Goal: Task Accomplishment & Management: Complete application form

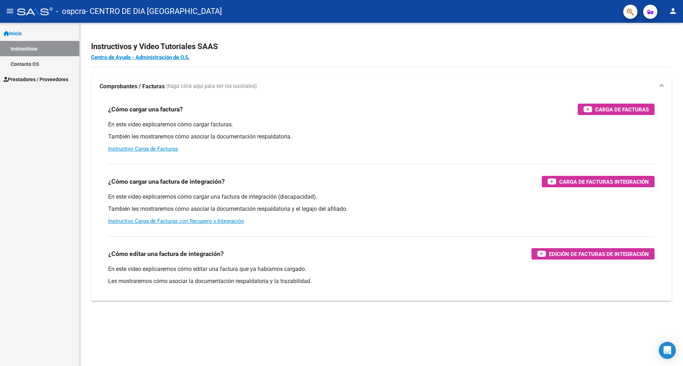
click at [12, 12] on mat-icon "menu" at bounding box center [10, 11] width 9 height 9
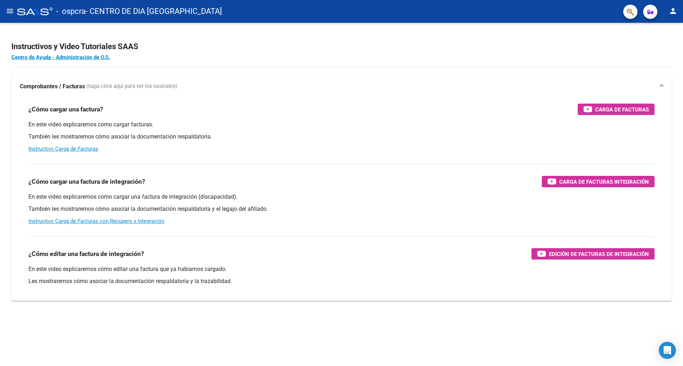
click at [12, 12] on mat-icon "menu" at bounding box center [10, 11] width 9 height 9
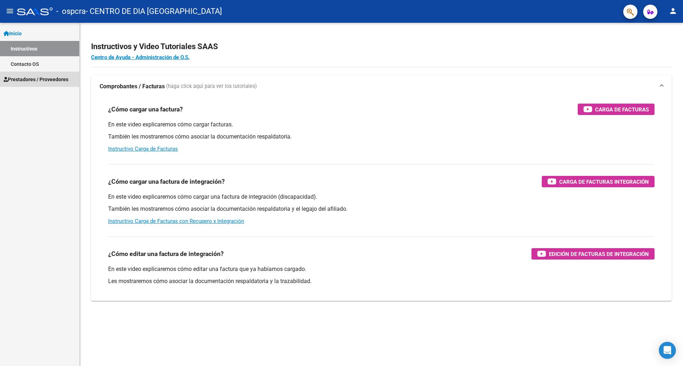
click at [27, 81] on span "Prestadores / Proveedores" at bounding box center [36, 79] width 65 height 8
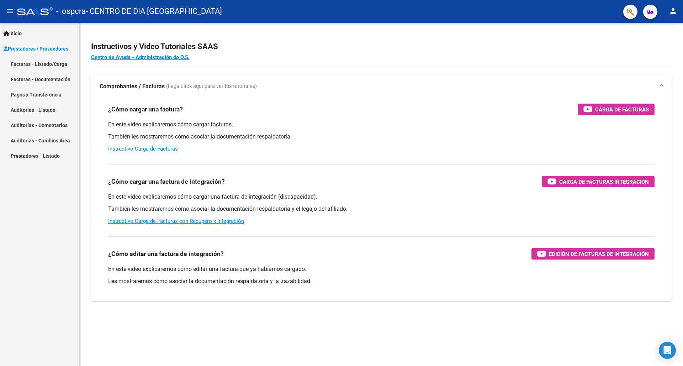
scroll to position [0, 0]
click at [33, 63] on link "Facturas - Listado/Carga" at bounding box center [39, 63] width 79 height 15
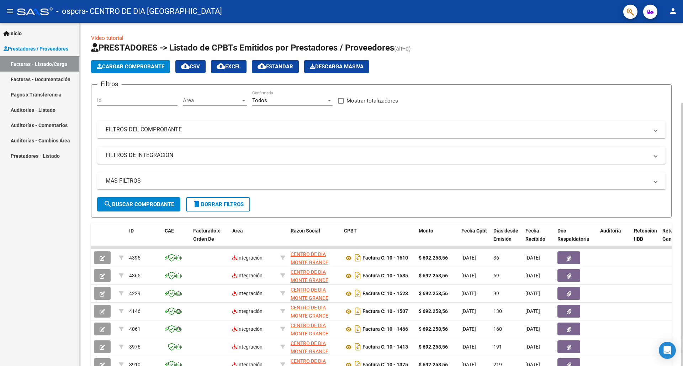
scroll to position [2, 0]
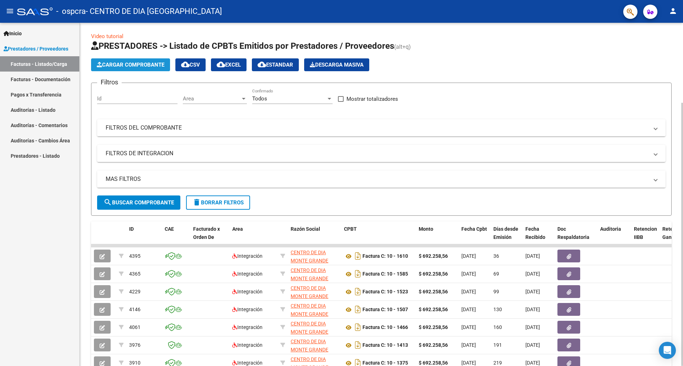
click at [134, 64] on span "Cargar Comprobante" at bounding box center [131, 65] width 68 height 6
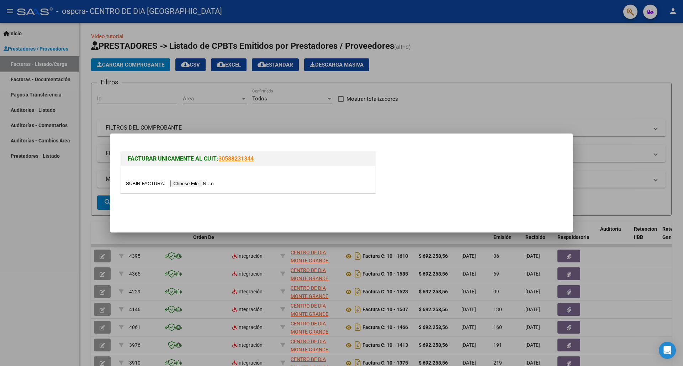
click at [148, 184] on input "file" at bounding box center [171, 183] width 90 height 7
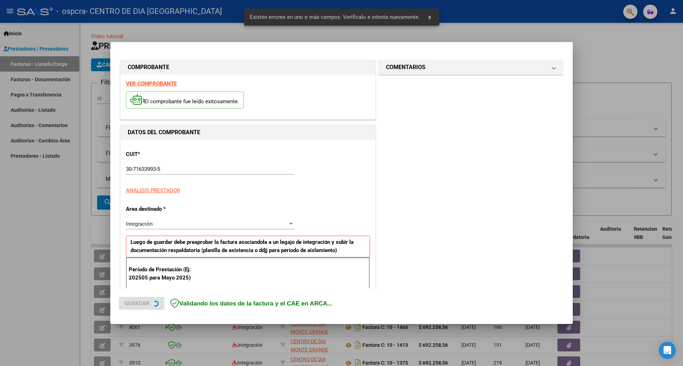
scroll to position [114, 0]
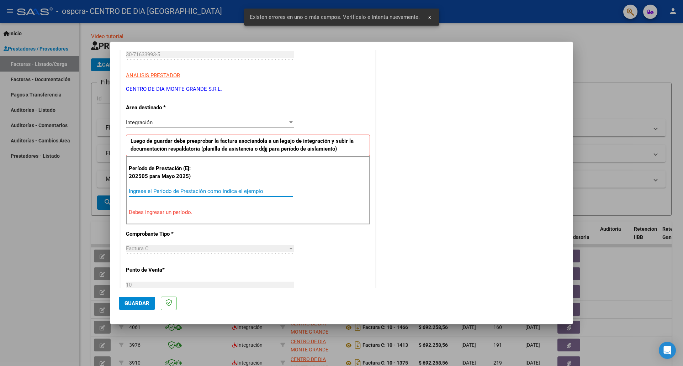
click at [175, 188] on input "Ingrese el Período de Prestación como indica el ejemplo" at bounding box center [211, 191] width 164 height 6
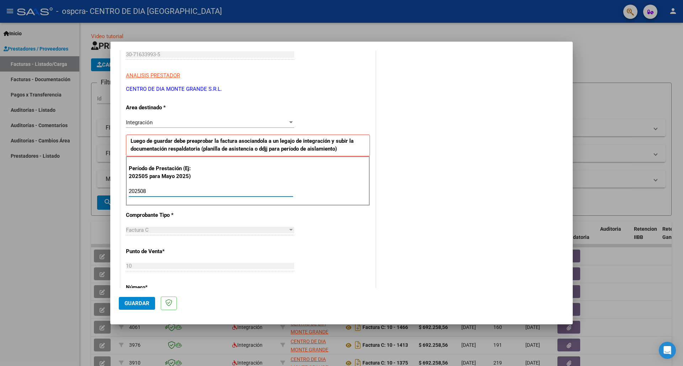
type input "202508"
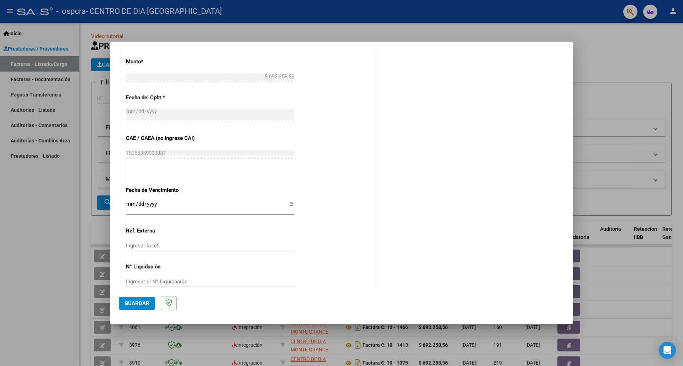
scroll to position [0, 0]
click at [136, 300] on button "Guardar" at bounding box center [137, 303] width 36 height 13
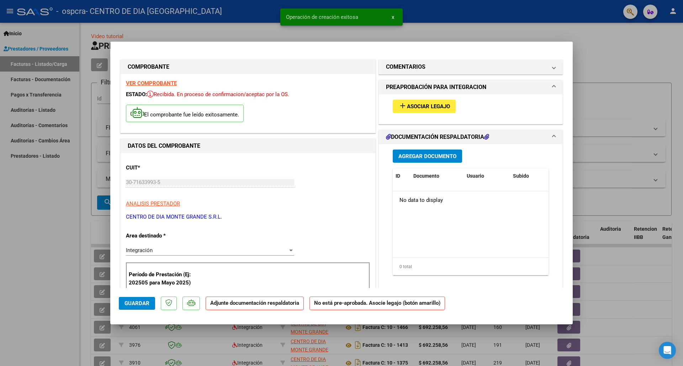
scroll to position [0, 0]
click at [442, 101] on button "add Asociar Legajo" at bounding box center [424, 106] width 63 height 13
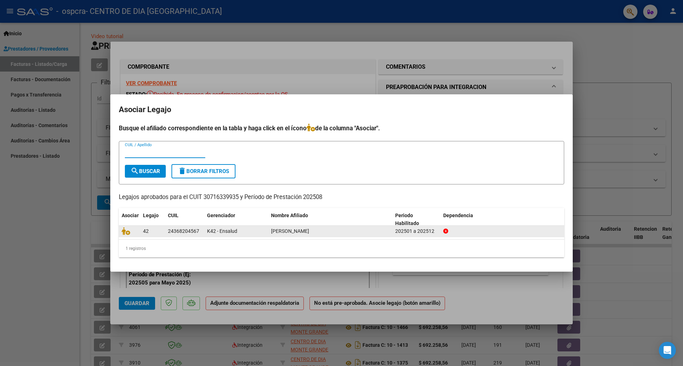
click at [176, 231] on div "24368204567" at bounding box center [183, 231] width 31 height 8
click at [125, 232] on icon at bounding box center [126, 231] width 9 height 8
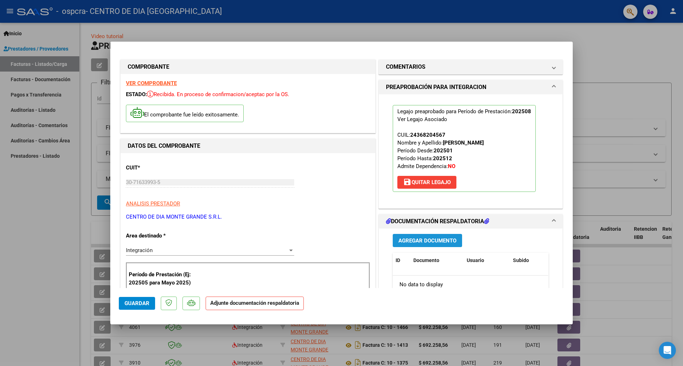
click at [416, 241] on span "Agregar Documento" at bounding box center [427, 240] width 58 height 6
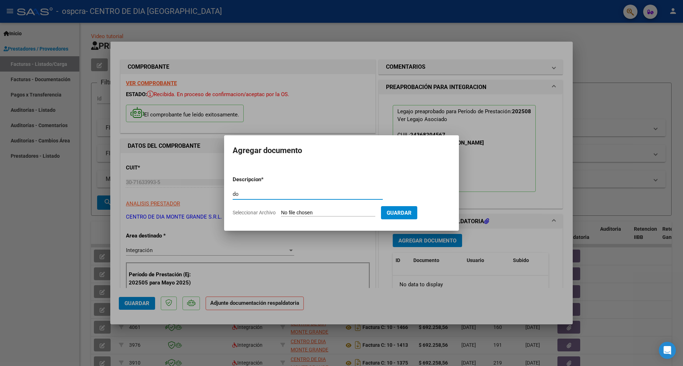
type input "d"
type input "DOCUMENTACION COMPLETA"
click at [318, 213] on input "Seleccionar Archivo" at bounding box center [328, 212] width 94 height 7
type input "C:\fakepath\GALARZA FRC AGOSTO 2025.pdf"
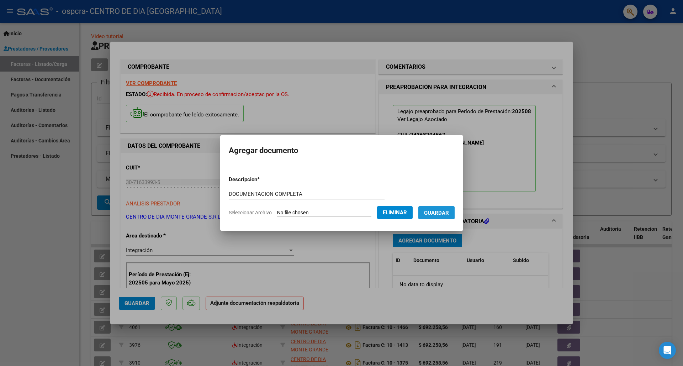
click at [448, 214] on span "Guardar" at bounding box center [436, 212] width 25 height 6
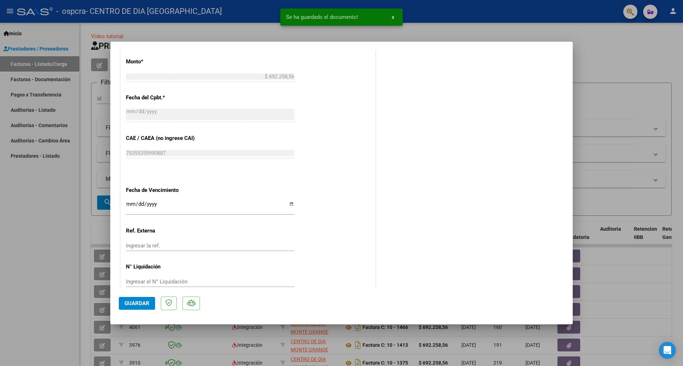
click at [134, 298] on button "Guardar" at bounding box center [137, 303] width 36 height 13
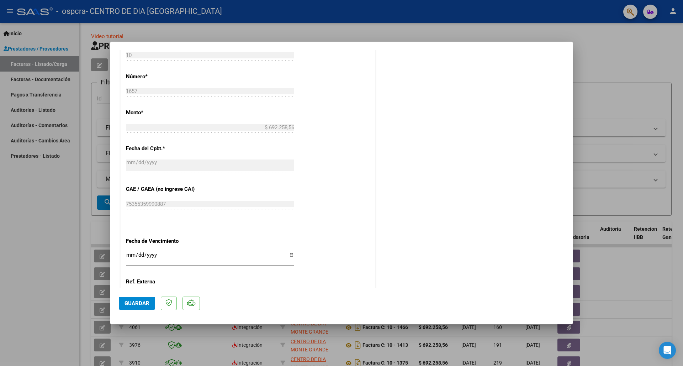
scroll to position [0, 0]
click at [135, 300] on button "Guardar" at bounding box center [137, 303] width 36 height 13
click at [80, 222] on div at bounding box center [341, 183] width 683 height 366
